Goal: Find specific page/section: Find specific page/section

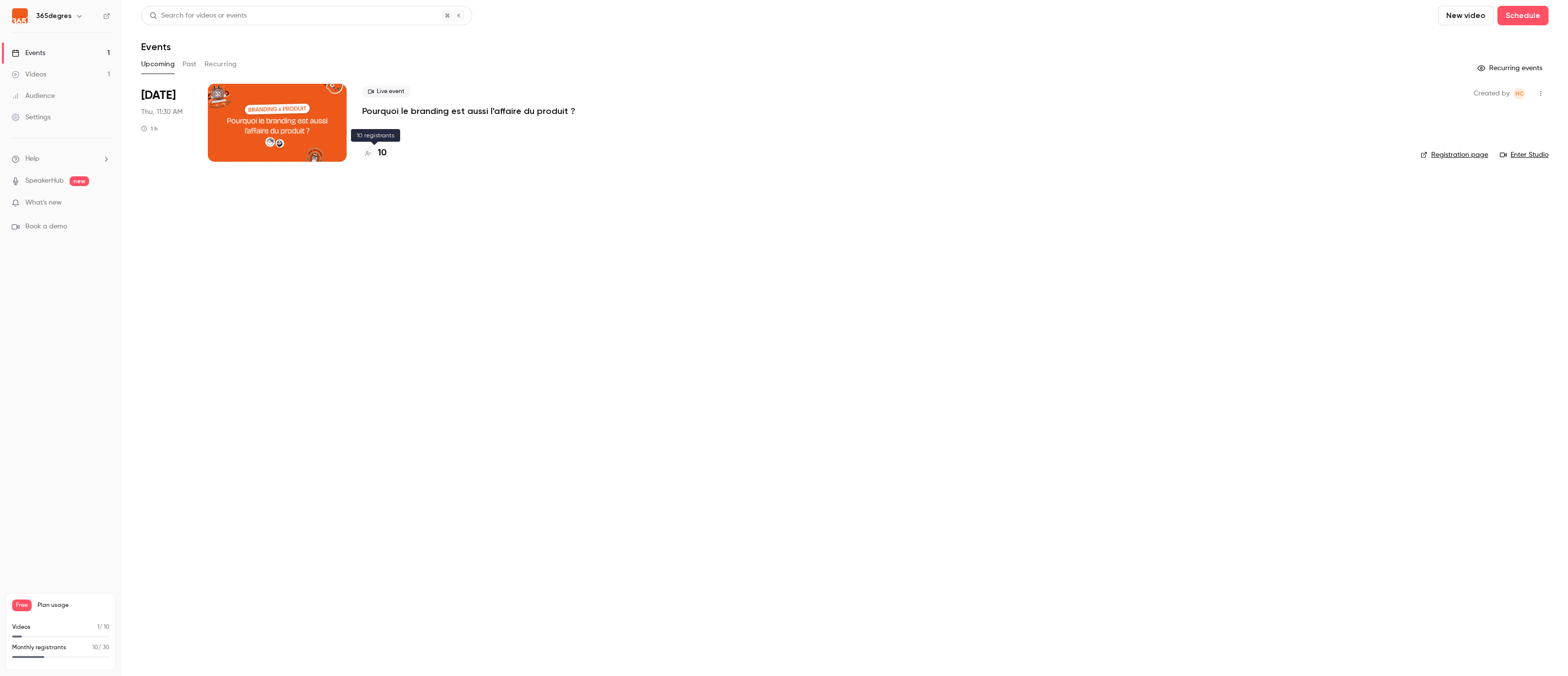
click at [382, 152] on h4 "10" at bounding box center [382, 152] width 9 height 13
